Goal: Information Seeking & Learning: Learn about a topic

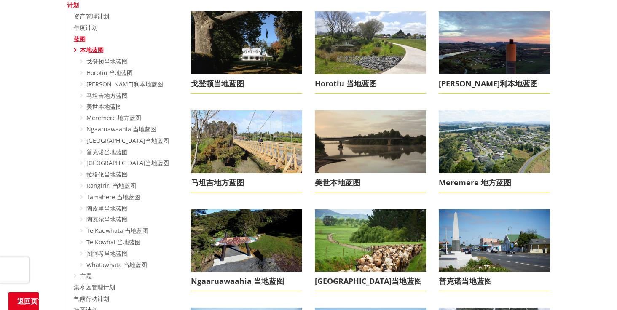
scroll to position [183, 0]
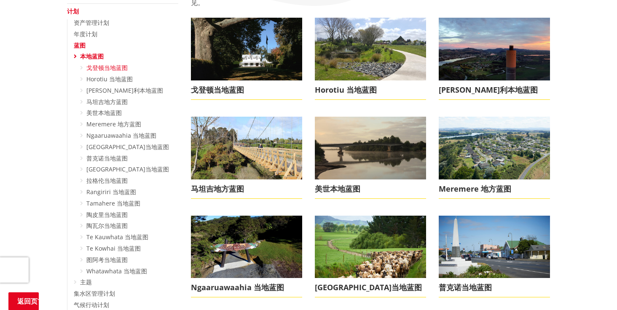
click at [118, 68] on link "戈登顿当地蓝图" at bounding box center [106, 68] width 41 height 8
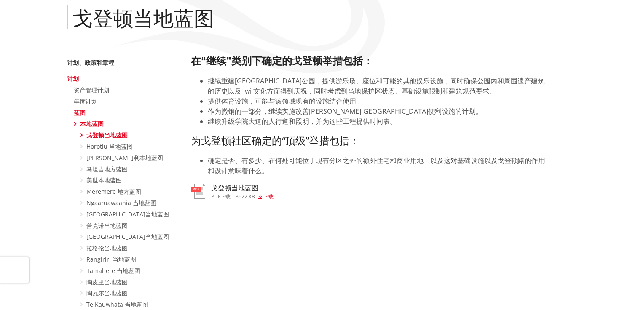
scroll to position [82, 0]
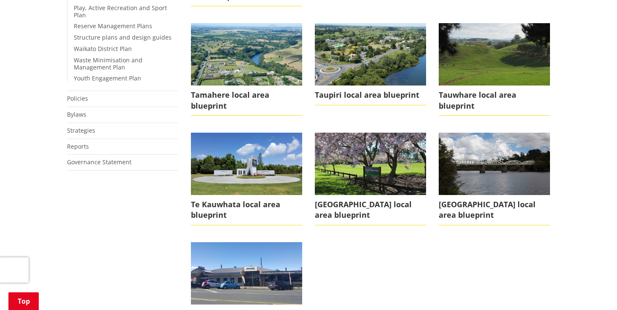
scroll to position [594, 0]
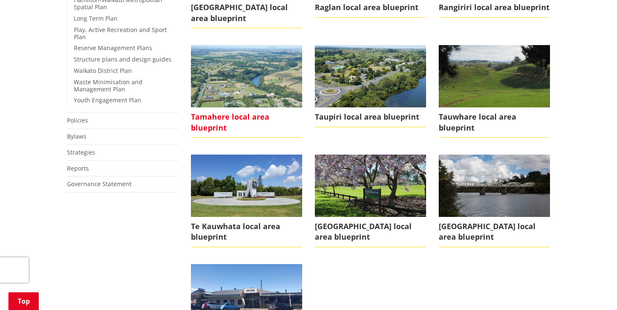
click at [230, 114] on span "Tamahere local area blueprint" at bounding box center [246, 122] width 111 height 30
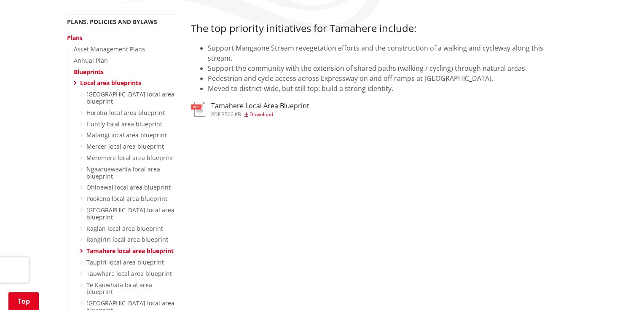
scroll to position [140, 0]
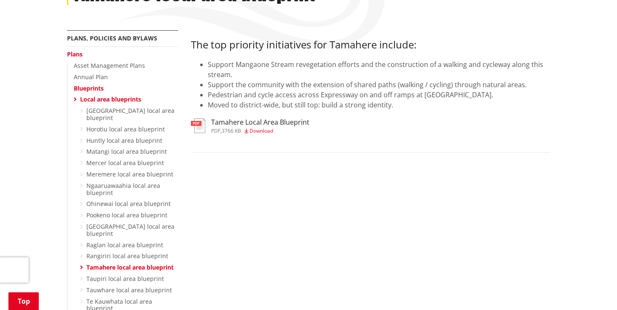
click at [261, 130] on span "Download" at bounding box center [261, 130] width 24 height 7
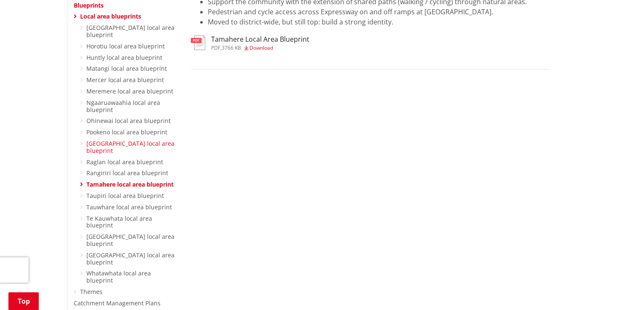
scroll to position [225, 0]
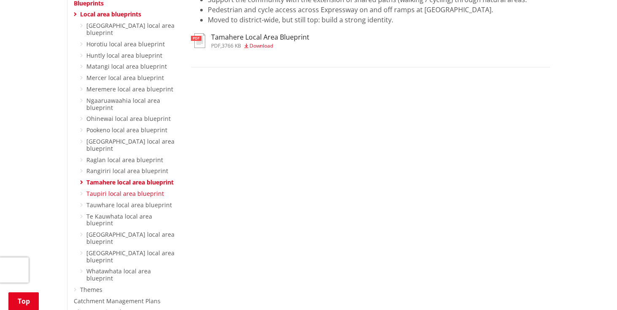
click at [135, 190] on link "Taupiri local area blueprint" at bounding box center [125, 194] width 78 height 8
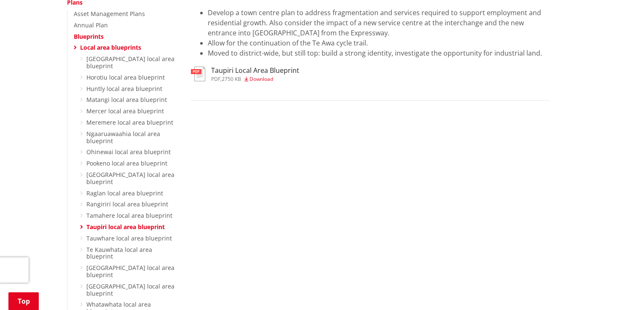
scroll to position [219, 0]
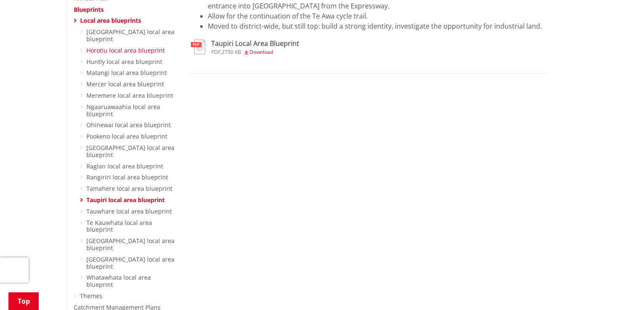
click at [128, 46] on link "Horotiu local area blueprint" at bounding box center [125, 50] width 78 height 8
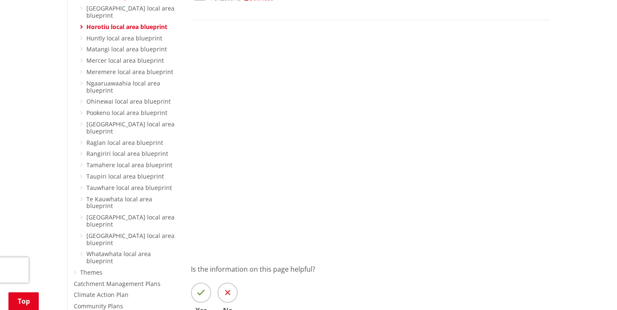
scroll to position [251, 0]
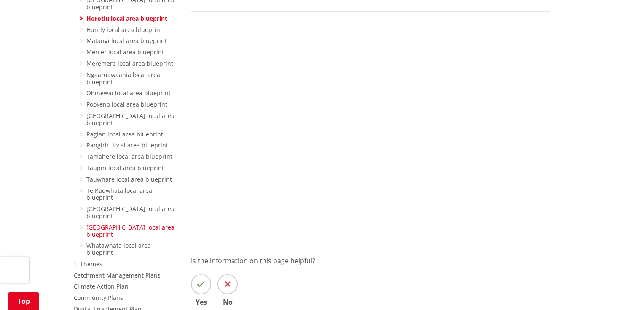
click at [133, 223] on link "[GEOGRAPHIC_DATA] local area blueprint" at bounding box center [130, 230] width 88 height 15
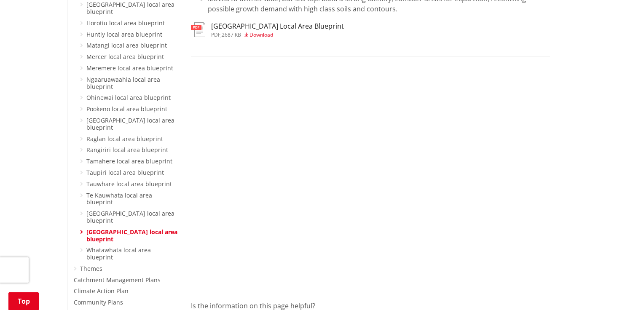
scroll to position [251, 0]
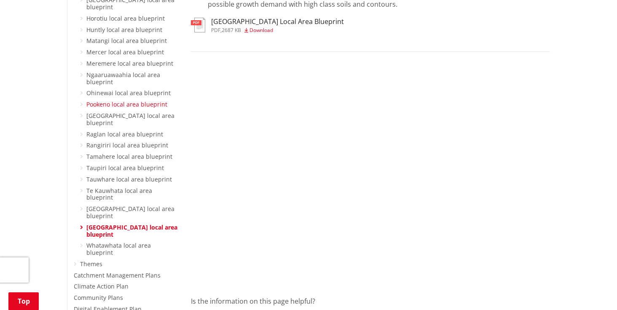
click at [141, 100] on link "Pookeno local area blueprint" at bounding box center [126, 104] width 81 height 8
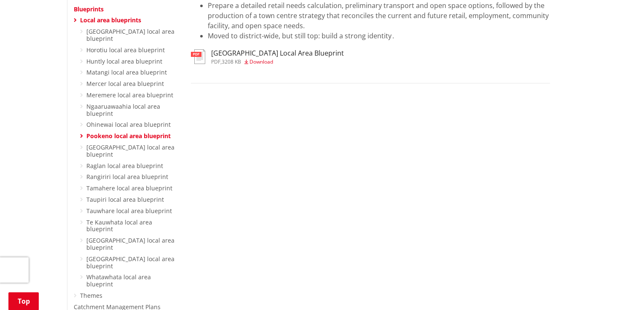
scroll to position [190, 0]
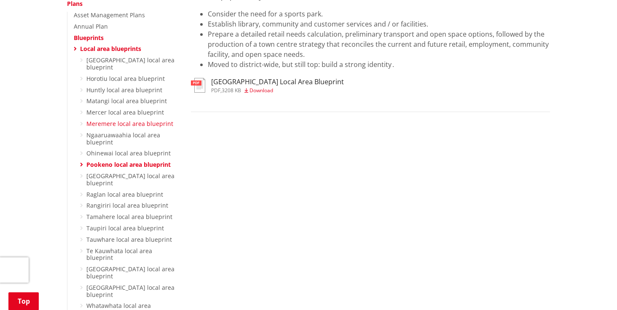
click at [134, 120] on link "Meremere local area blueprint" at bounding box center [129, 124] width 87 height 8
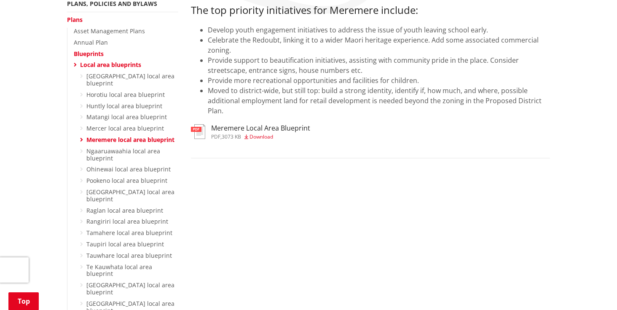
scroll to position [218, 0]
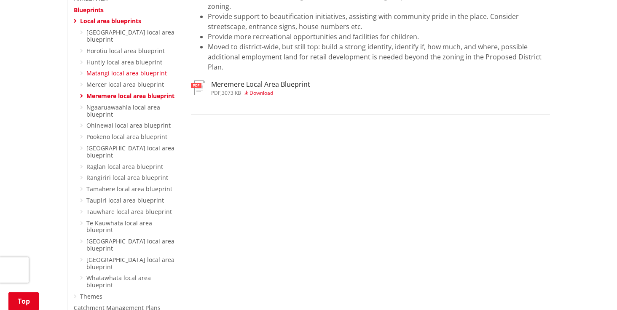
click at [125, 69] on link "Matangi local area blueprint" at bounding box center [126, 73] width 80 height 8
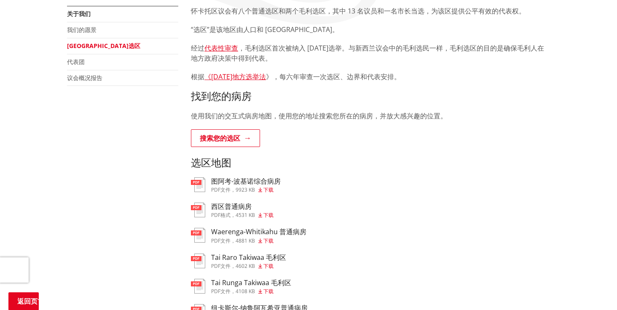
scroll to position [153, 0]
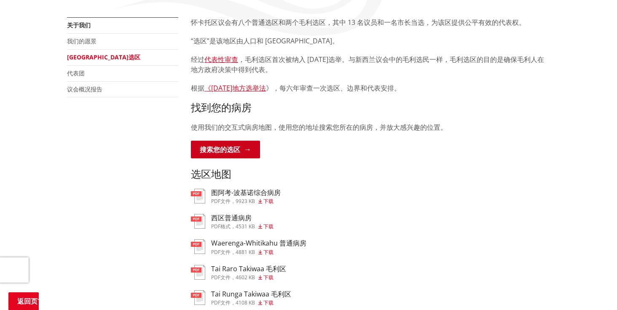
click at [233, 149] on link "搜索您的选区" at bounding box center [225, 150] width 69 height 18
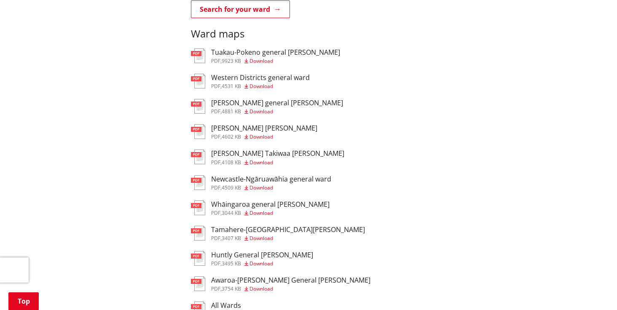
scroll to position [378, 0]
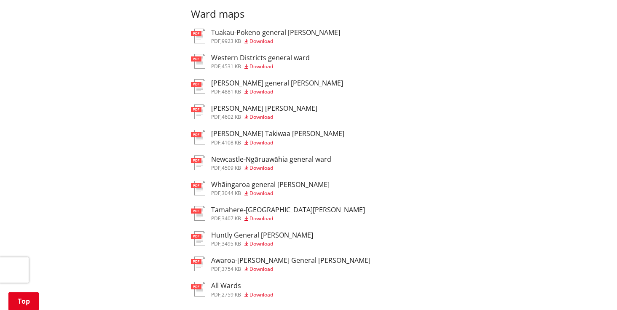
click at [262, 215] on span "Download" at bounding box center [261, 218] width 24 height 7
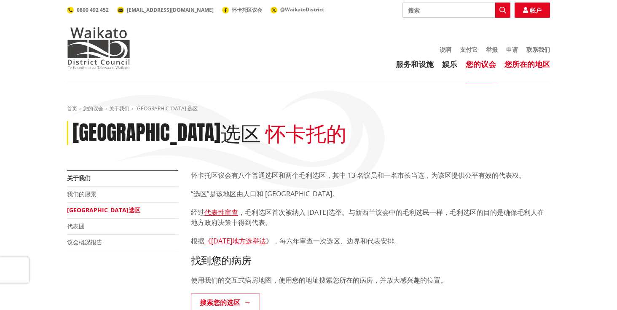
click at [535, 61] on link "您所在的地区" at bounding box center [526, 64] width 45 height 10
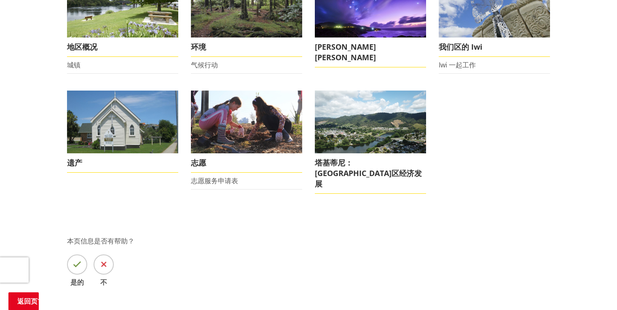
scroll to position [110, 0]
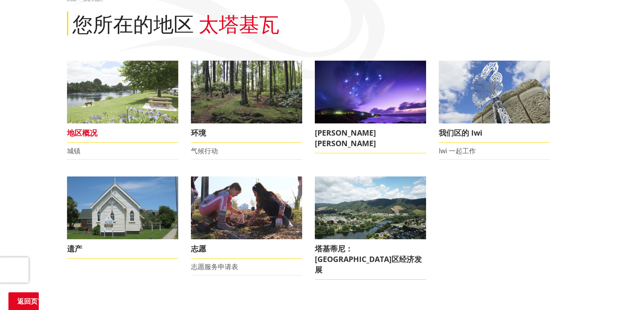
click at [122, 101] on img at bounding box center [122, 92] width 111 height 63
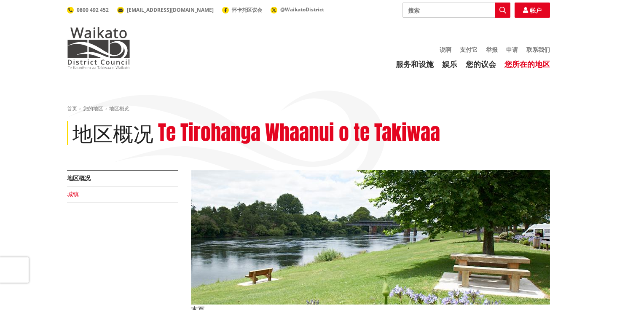
click at [74, 194] on link "城镇" at bounding box center [73, 194] width 12 height 8
click at [73, 194] on link "城镇" at bounding box center [73, 194] width 12 height 8
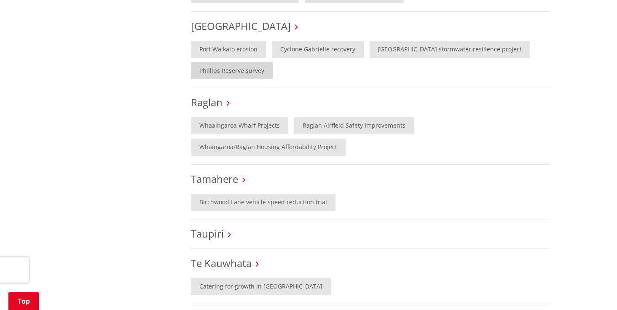
scroll to position [542, 0]
click at [244, 176] on icon at bounding box center [243, 180] width 3 height 8
click at [249, 193] on link "Birchwood Lane vehicle speed reduction trial" at bounding box center [263, 201] width 144 height 17
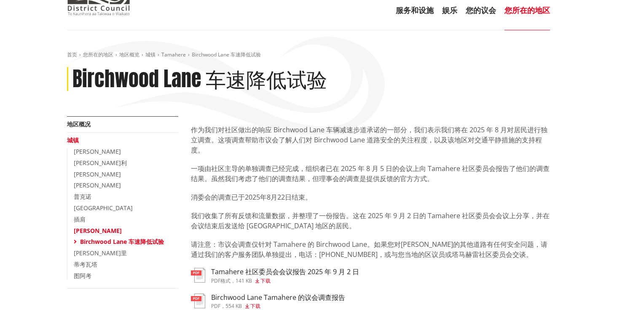
scroll to position [91, 0]
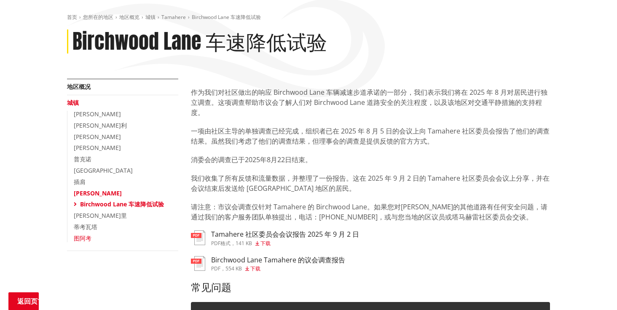
click at [81, 238] on link "图阿考" at bounding box center [83, 238] width 18 height 8
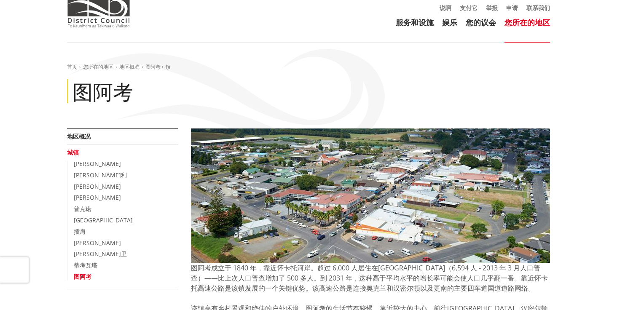
scroll to position [48, 0]
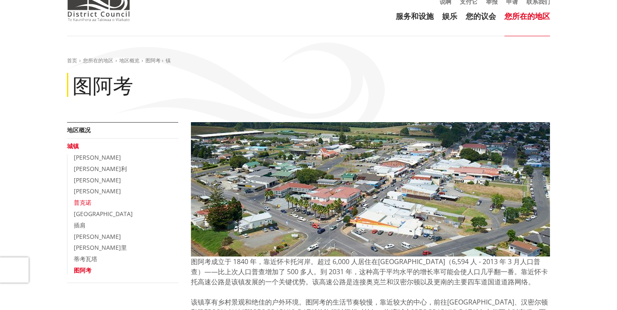
click at [87, 203] on link "普克诺" at bounding box center [83, 202] width 18 height 8
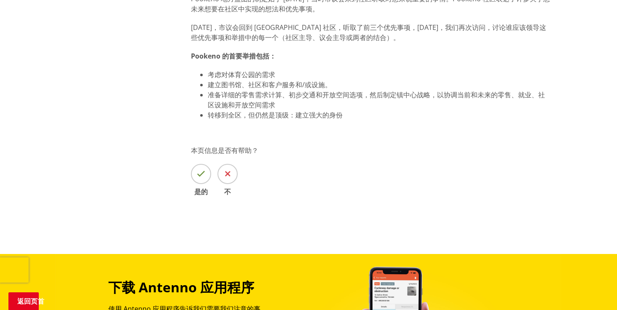
scroll to position [758, 0]
